Goal: Task Accomplishment & Management: Use online tool/utility

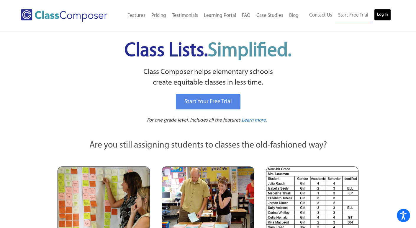
click at [384, 18] on link "Log In" at bounding box center [382, 15] width 17 height 12
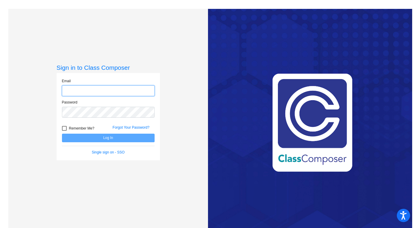
type input "[EMAIL_ADDRESS][DOMAIN_NAME]"
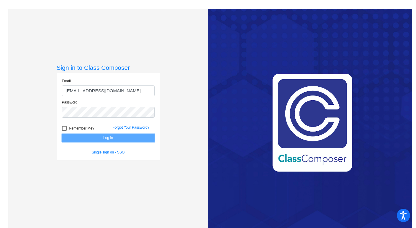
click at [110, 135] on button "Log In" at bounding box center [108, 137] width 93 height 9
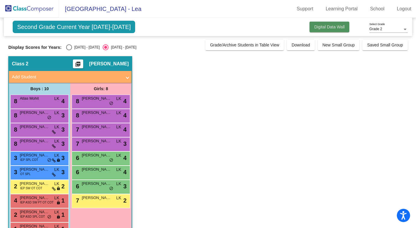
click at [321, 26] on span "Digital Data Wall" at bounding box center [329, 26] width 30 height 5
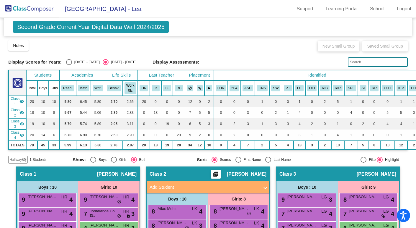
click at [153, 29] on span "Second Grade Current Year Digital Data Wall 2024/2025" at bounding box center [91, 27] width 156 height 12
click at [133, 25] on span "Second Grade Current Year Digital Data Wall 2024/2025" at bounding box center [91, 27] width 156 height 12
click at [113, 30] on span "Second Grade Current Year Digital Data Wall 2024/2025" at bounding box center [91, 27] width 156 height 12
click at [409, 10] on link "Logout" at bounding box center [404, 8] width 24 height 9
